Goal: Check status: Check status

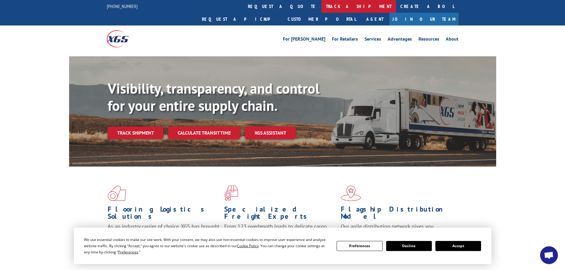
click at [321, 6] on link "track a shipment" at bounding box center [358, 6] width 74 height 13
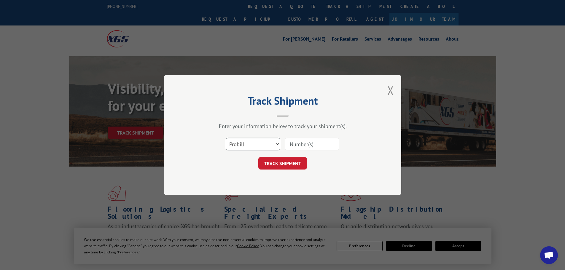
drag, startPoint x: 265, startPoint y: 143, endPoint x: 263, endPoint y: 148, distance: 5.3
click at [265, 143] on select "Select category... Probill BOL PO" at bounding box center [253, 144] width 55 height 12
select select "bol"
click at [226, 138] on select "Select category... Probill BOL PO" at bounding box center [253, 144] width 55 height 12
click at [299, 143] on input at bounding box center [312, 144] width 55 height 12
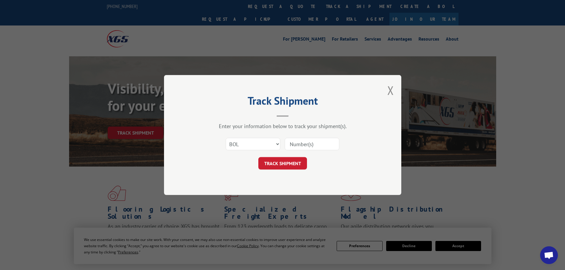
paste input "5995628"
type input "5995628"
click at [273, 166] on button "TRACK SHIPMENT" at bounding box center [282, 163] width 49 height 12
